Goal: Transaction & Acquisition: Book appointment/travel/reservation

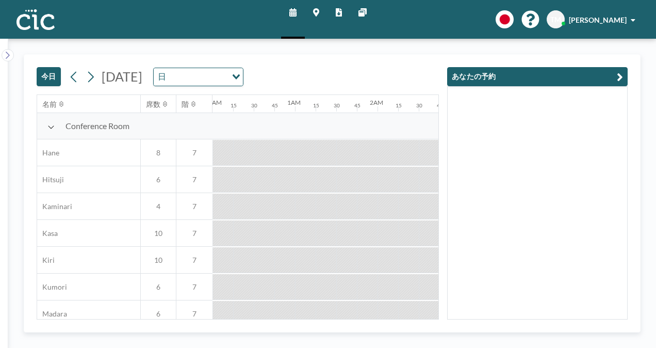
click at [44, 79] on button "今日" at bounding box center [49, 76] width 24 height 19
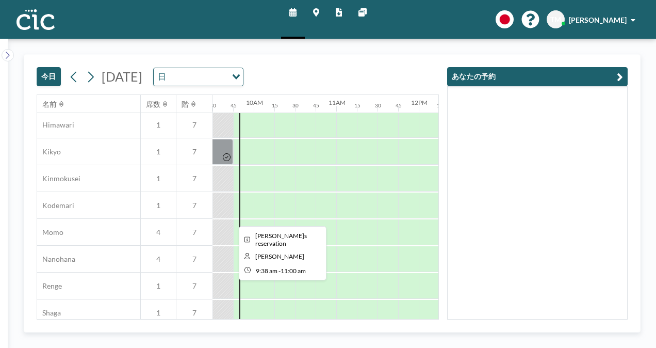
scroll to position [404, 784]
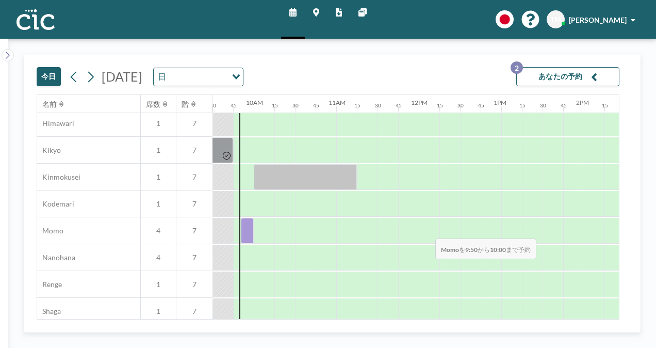
click at [247, 231] on div at bounding box center [247, 231] width 13 height 26
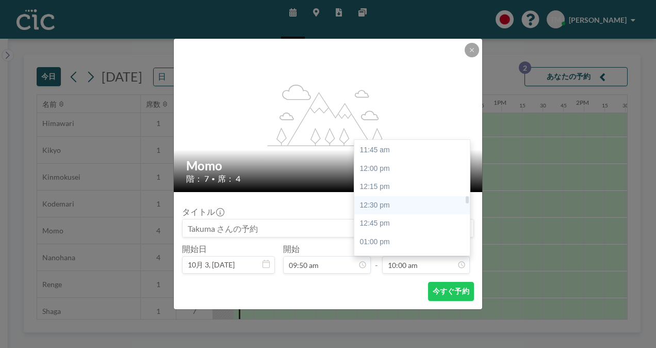
scroll to position [859, 0]
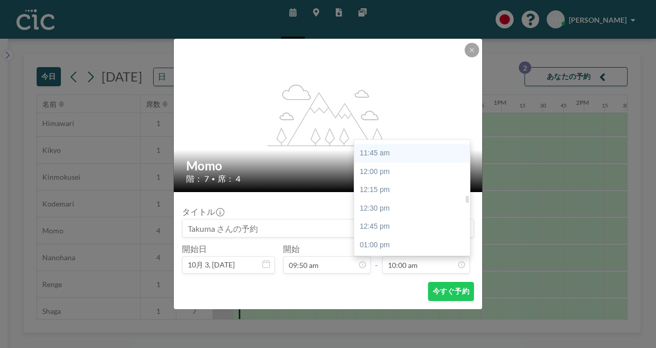
click at [390, 160] on div "11:45 am" at bounding box center [414, 153] width 121 height 19
type input "11:45 am"
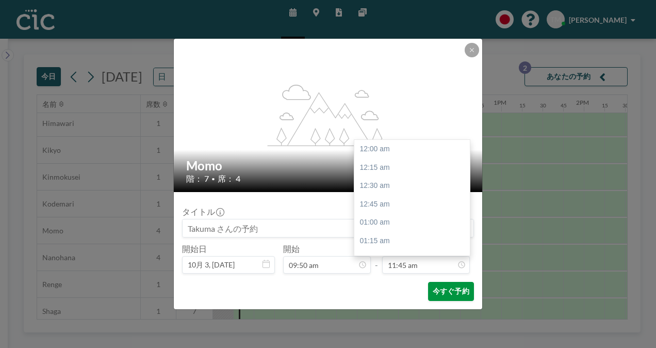
scroll to position [863, 0]
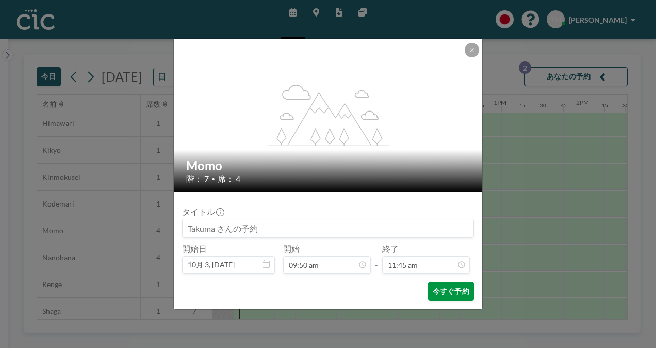
click at [436, 291] on button "今すぐ予約" at bounding box center [451, 291] width 46 height 19
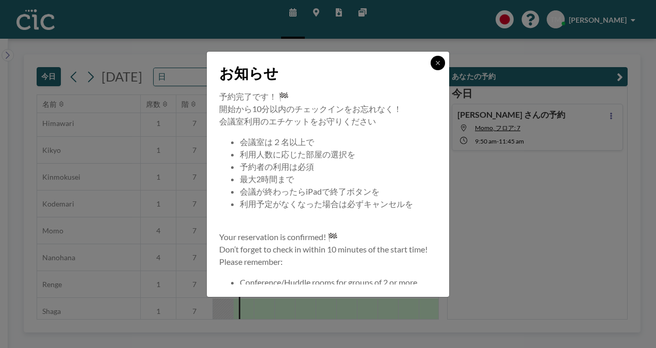
click at [440, 62] on icon at bounding box center [438, 63] width 6 height 6
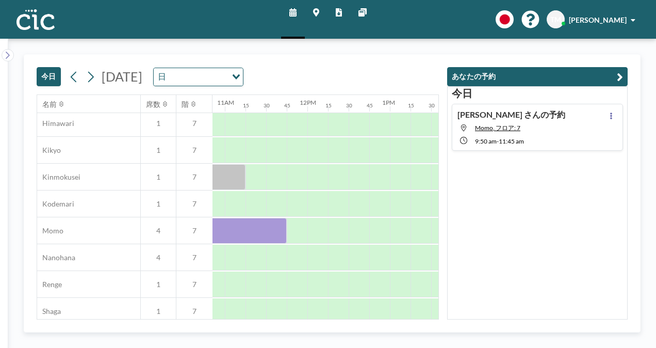
scroll to position [404, 896]
click at [377, 231] on div at bounding box center [379, 231] width 21 height 26
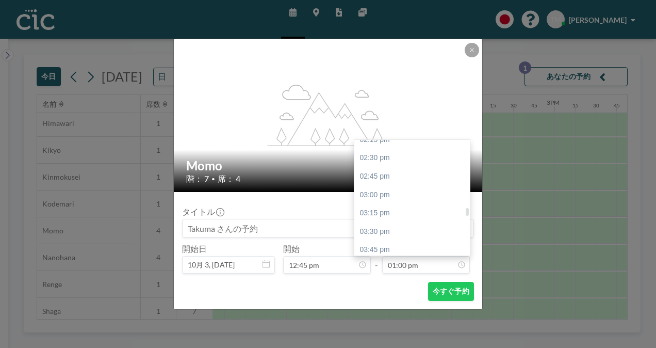
scroll to position [1039, 0]
click at [383, 192] on div "02:45 pm" at bounding box center [414, 193] width 121 height 19
type input "02:45 pm"
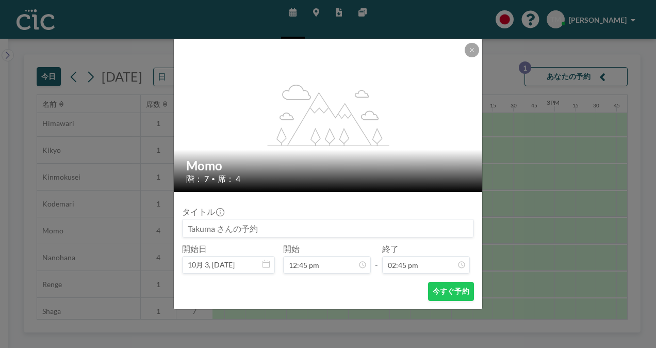
scroll to position [0, 0]
click at [441, 299] on button "今すぐ予約" at bounding box center [451, 291] width 46 height 19
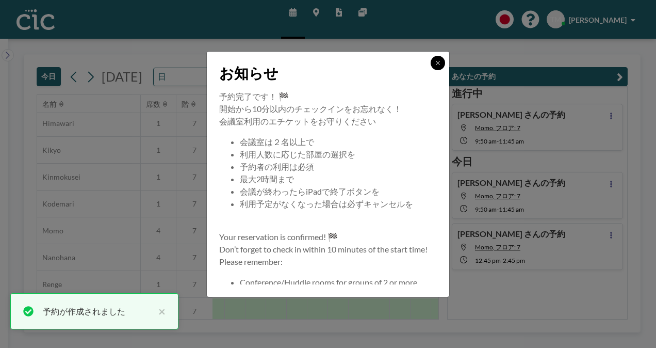
click at [435, 60] on icon at bounding box center [438, 63] width 6 height 6
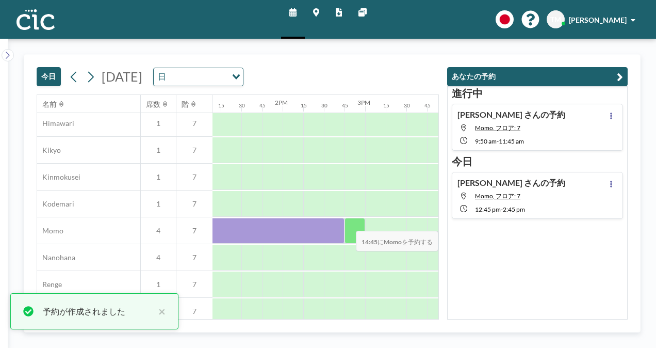
scroll to position [404, 1086]
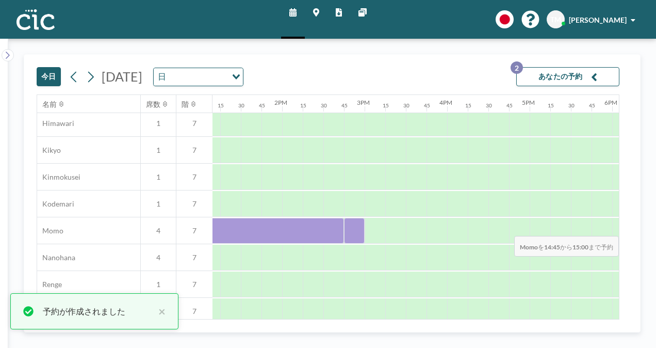
click at [356, 228] on div at bounding box center [354, 231] width 21 height 26
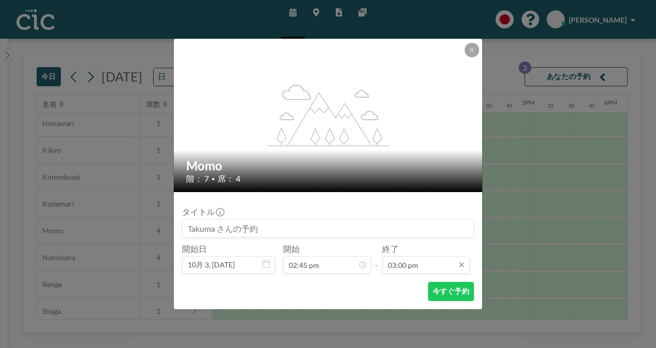
scroll to position [1102, 0]
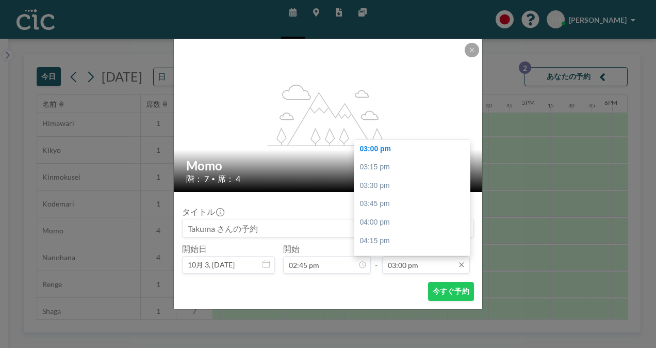
click at [395, 268] on input "03:00 pm" at bounding box center [426, 265] width 88 height 18
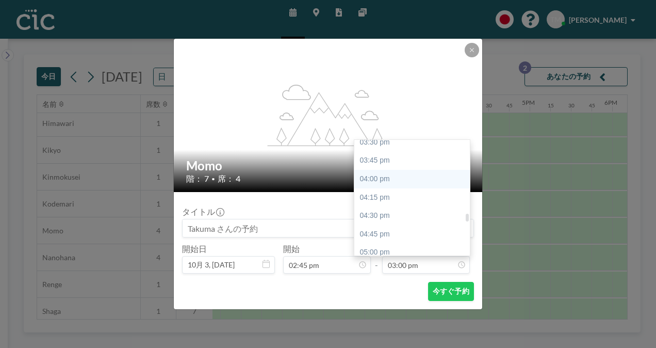
scroll to position [1146, 0]
click at [383, 233] on div "04:45 pm" at bounding box center [414, 233] width 121 height 19
type input "04:45 pm"
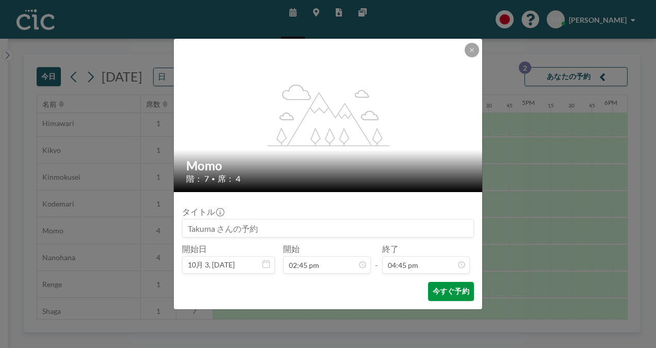
scroll to position [1230, 0]
click at [443, 289] on button "今すぐ予約" at bounding box center [451, 291] width 46 height 19
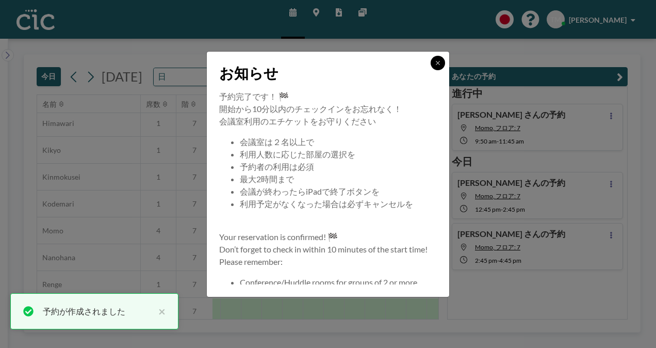
click at [437, 59] on button at bounding box center [438, 63] width 14 height 14
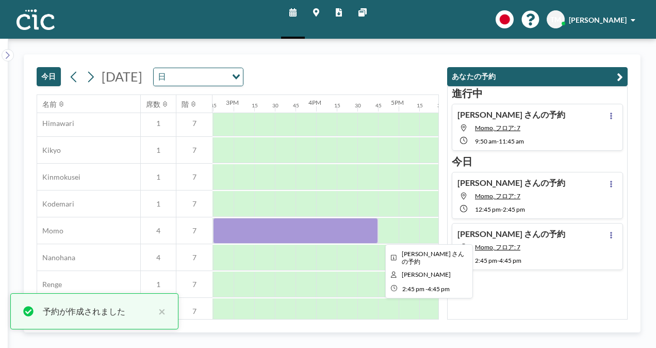
scroll to position [404, 1221]
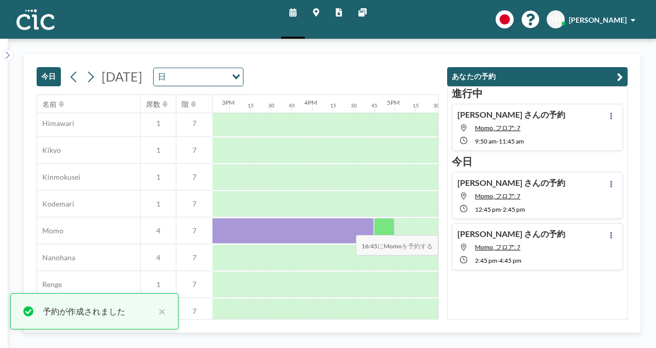
click at [385, 227] on div at bounding box center [384, 231] width 21 height 26
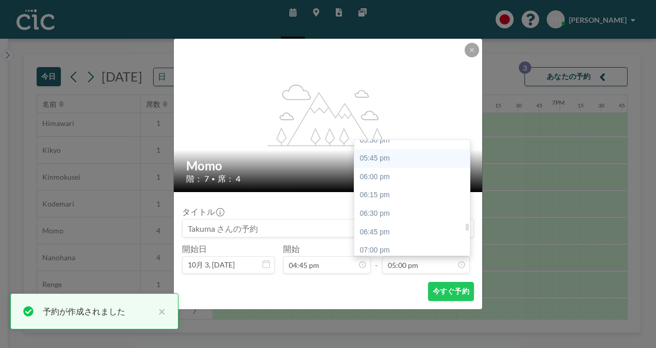
scroll to position [1296, 0]
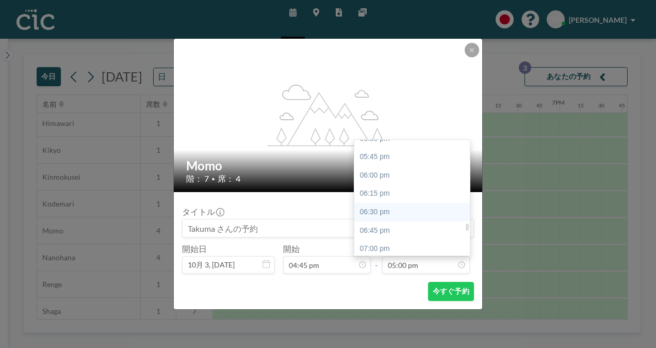
click at [375, 209] on div "06:30 pm" at bounding box center [414, 212] width 121 height 19
type input "06:30 pm"
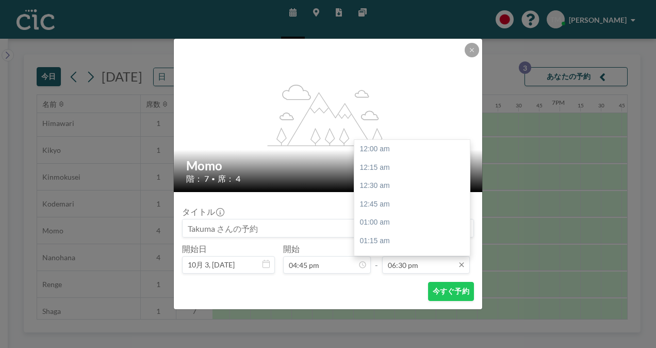
scroll to position [1359, 0]
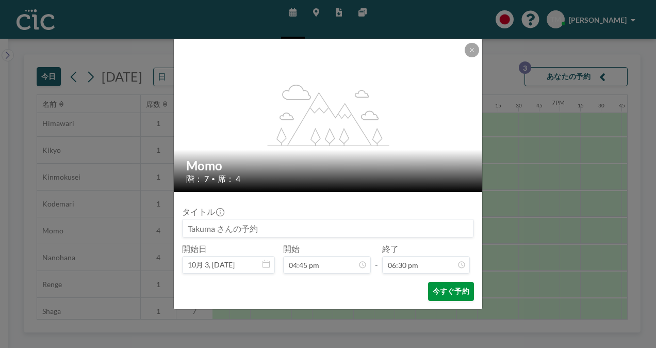
click at [435, 293] on button "今すぐ予約" at bounding box center [451, 291] width 46 height 19
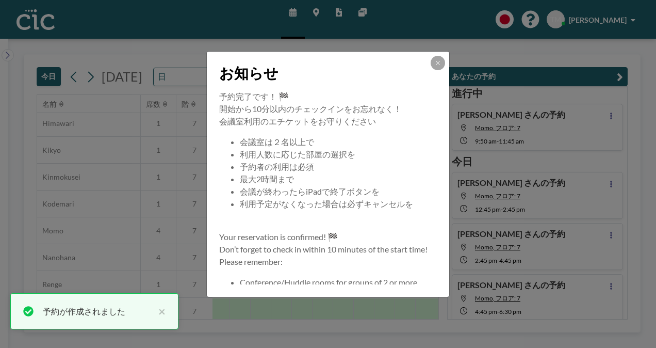
scroll to position [3, 0]
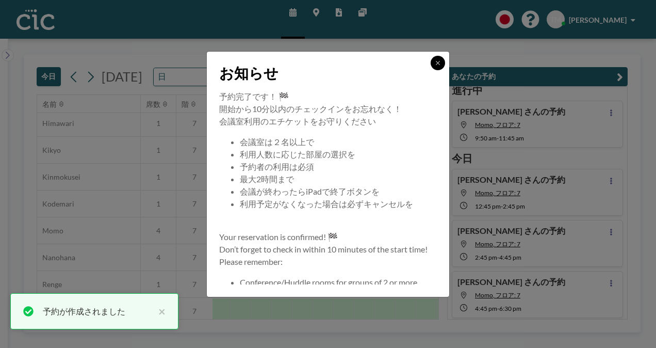
click at [437, 67] on button at bounding box center [438, 63] width 14 height 14
